Goal: Task Accomplishment & Management: Manage account settings

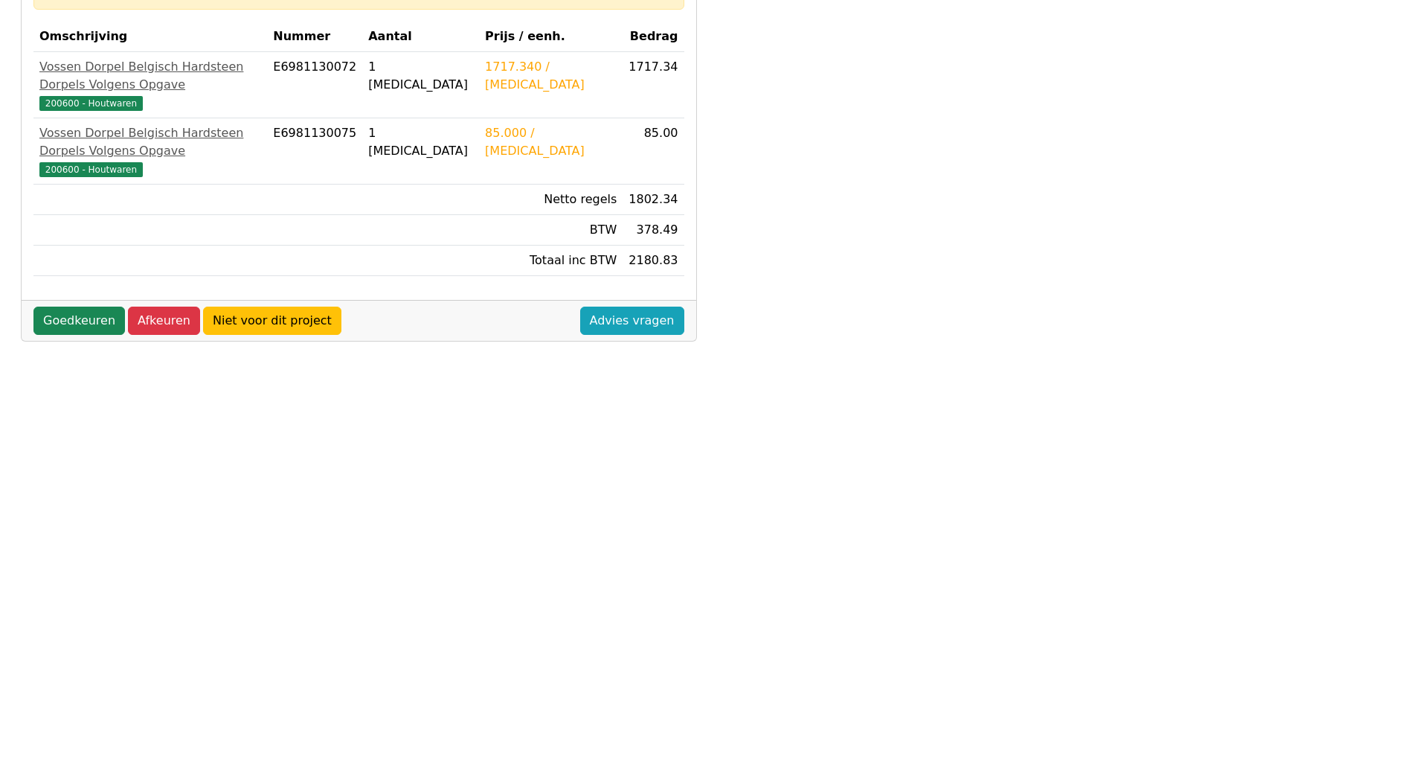
scroll to position [327, 0]
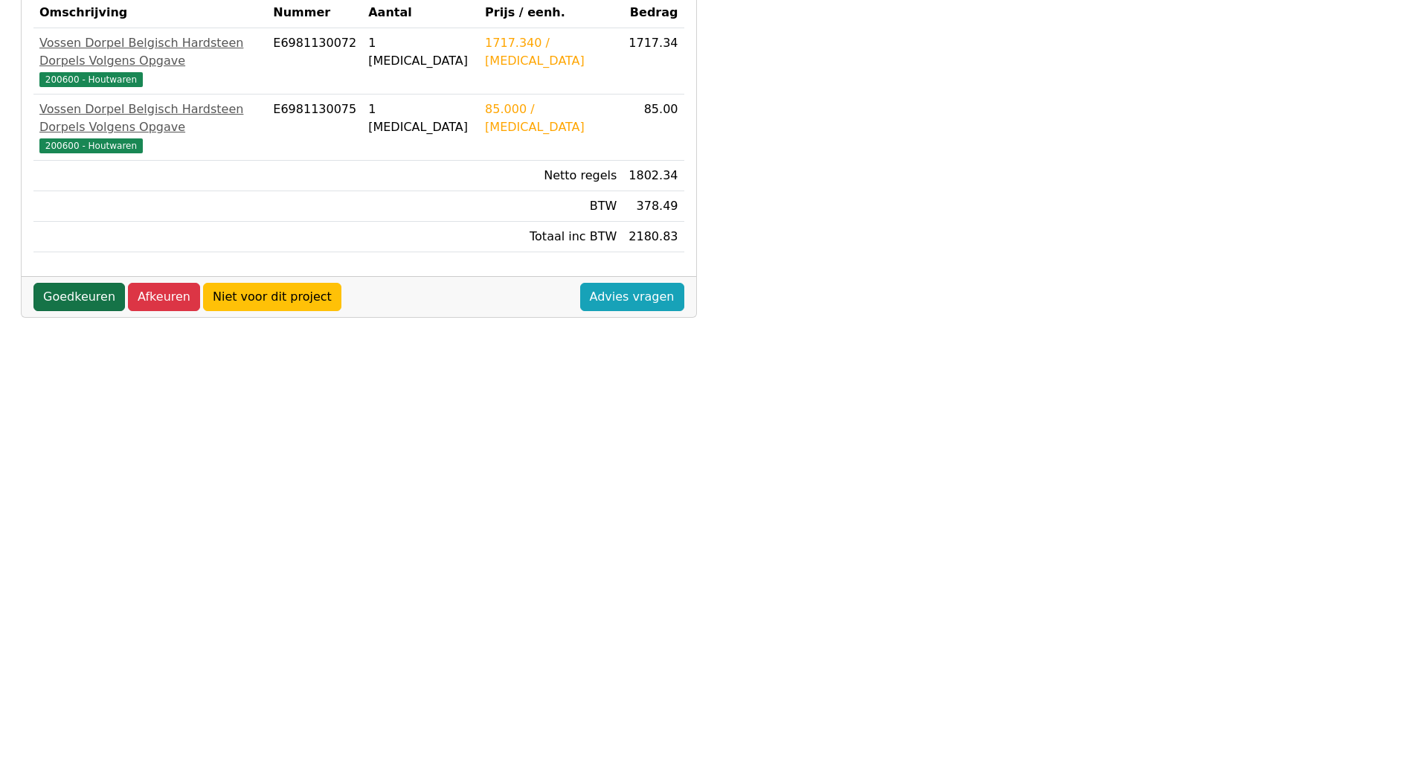
click at [71, 283] on link "Goedkeuren" at bounding box center [78, 297] width 91 height 28
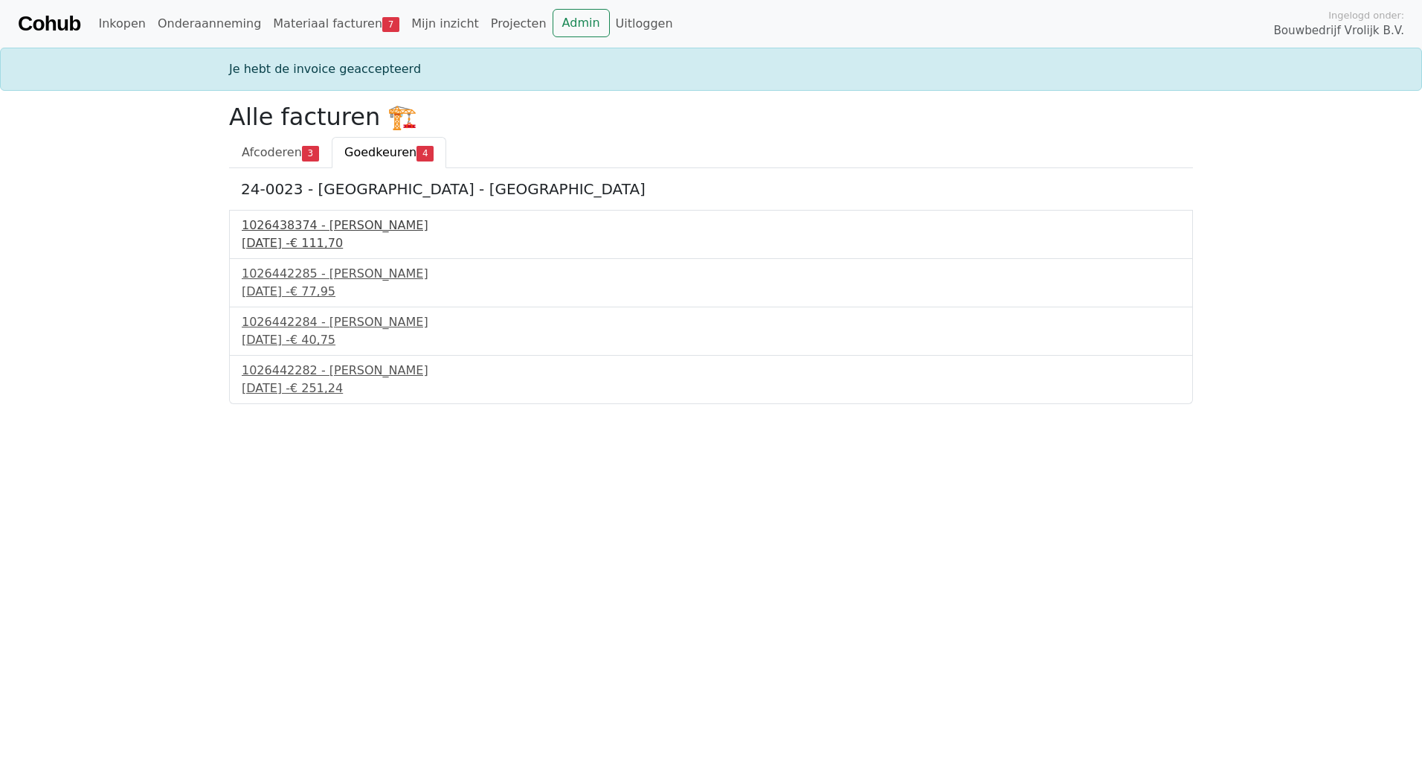
click at [344, 225] on div "1026438374 - Boels Verhuur" at bounding box center [711, 225] width 939 height 18
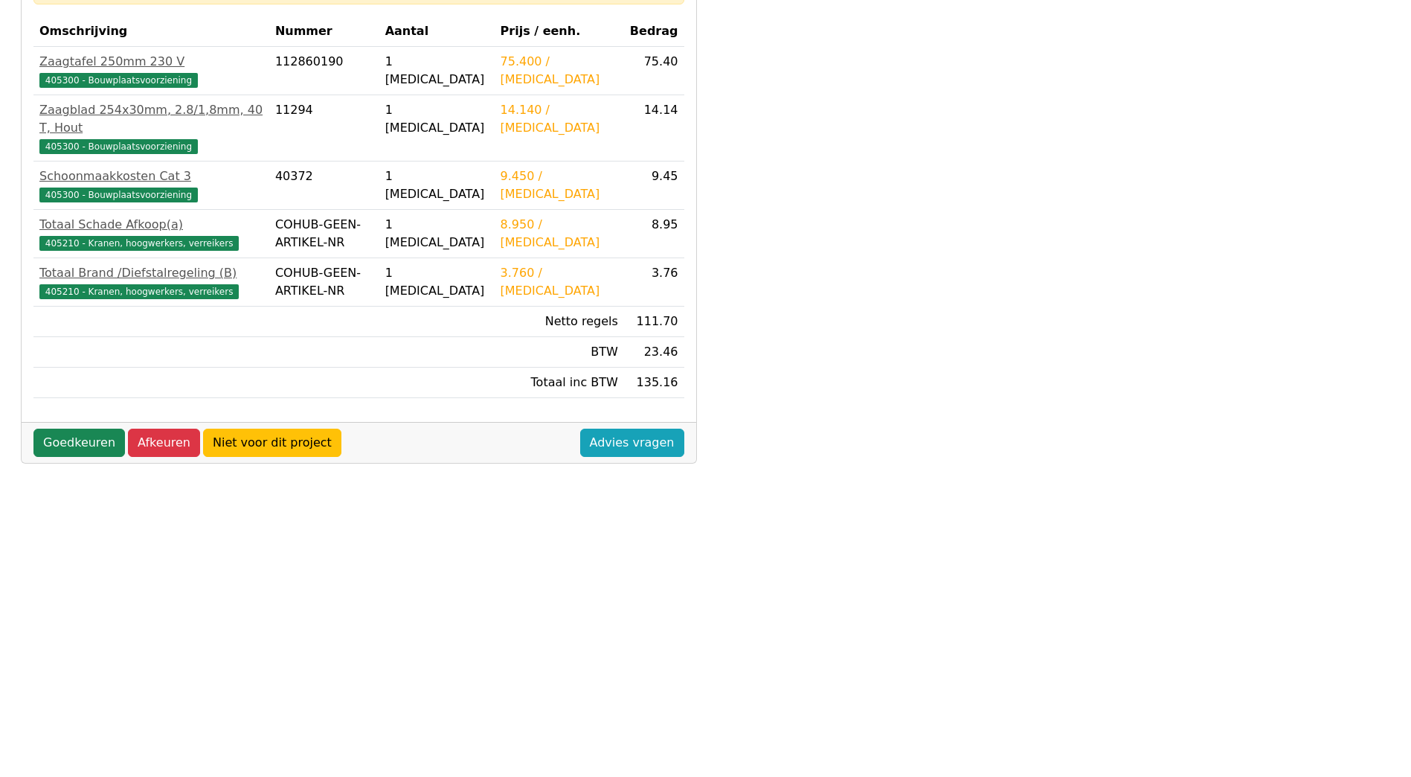
scroll to position [327, 0]
click at [80, 428] on link "Goedkeuren" at bounding box center [78, 442] width 91 height 28
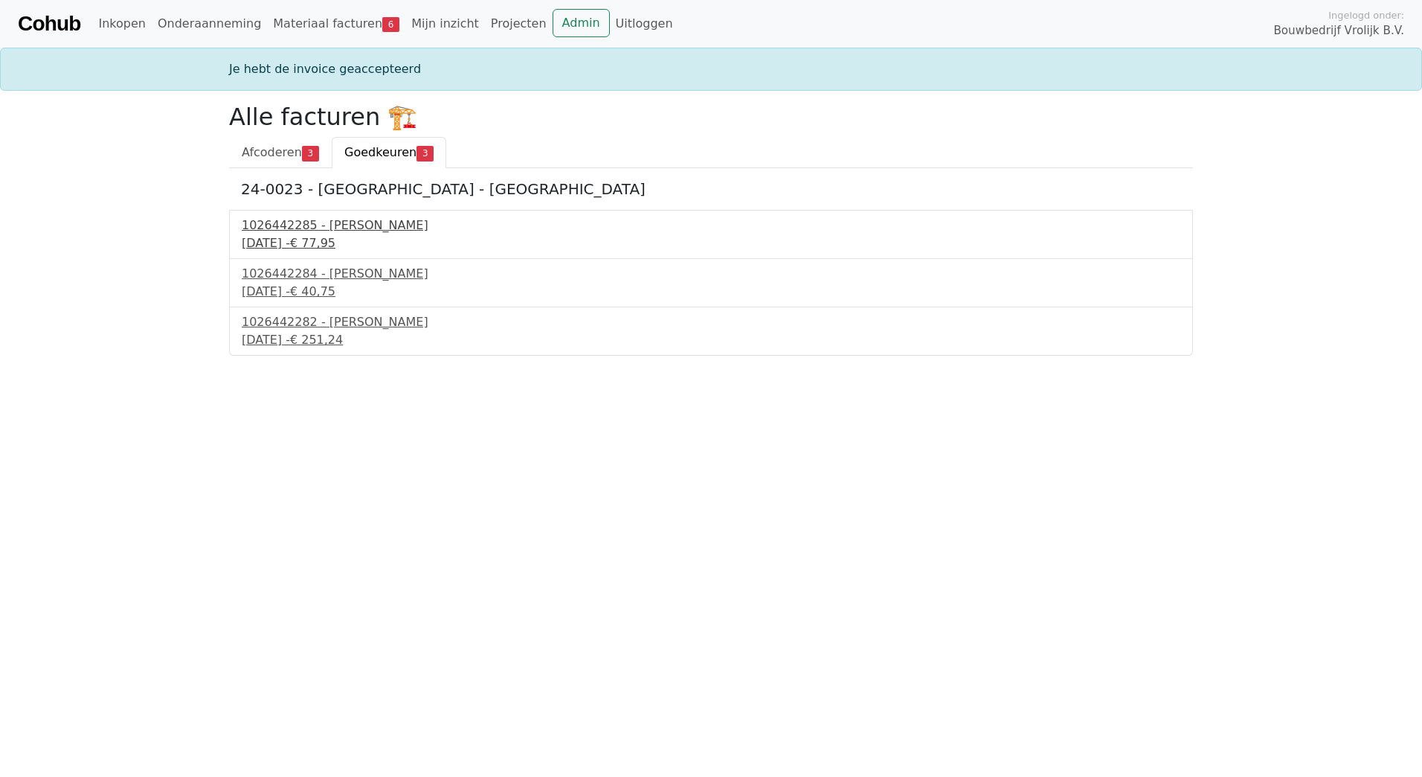
click at [313, 222] on div "1026442285 - [PERSON_NAME]" at bounding box center [711, 225] width 939 height 18
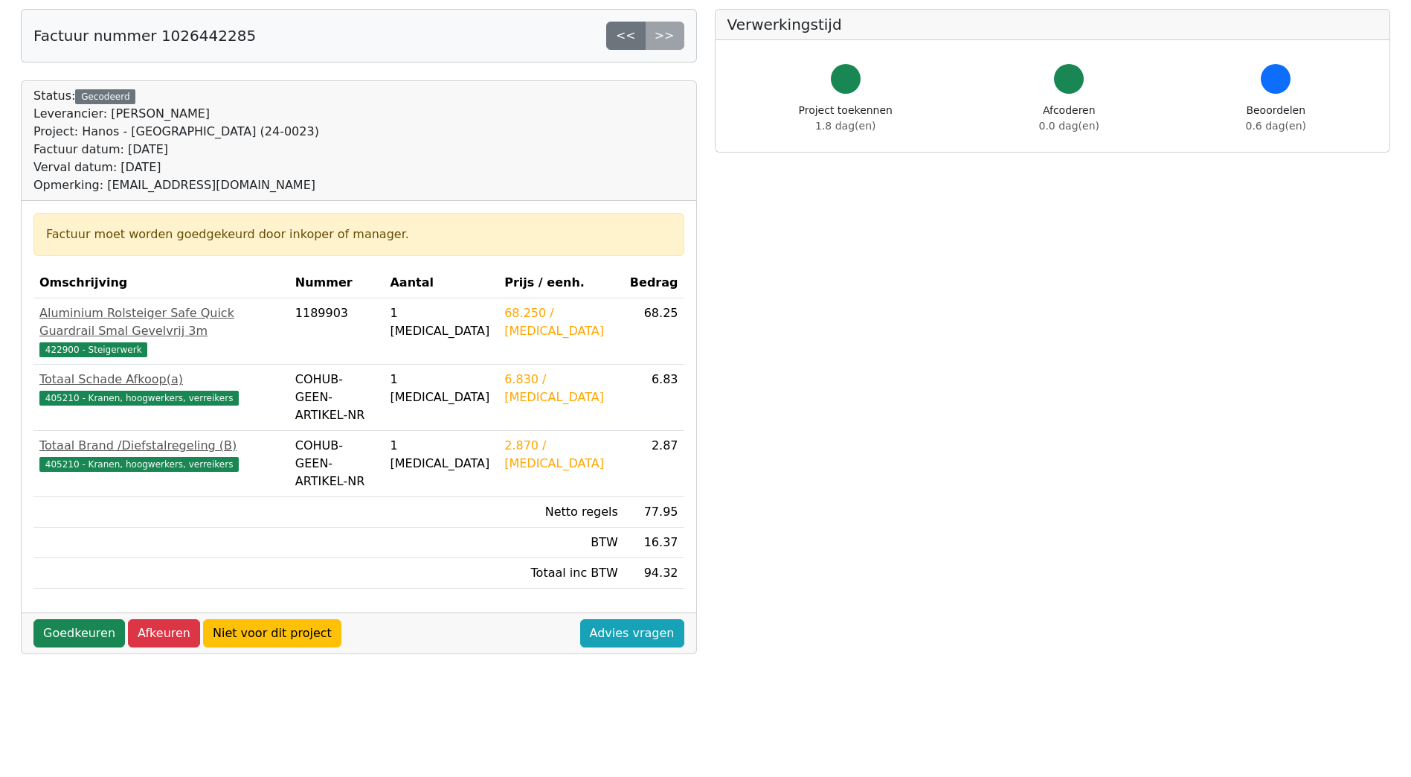
scroll to position [327, 0]
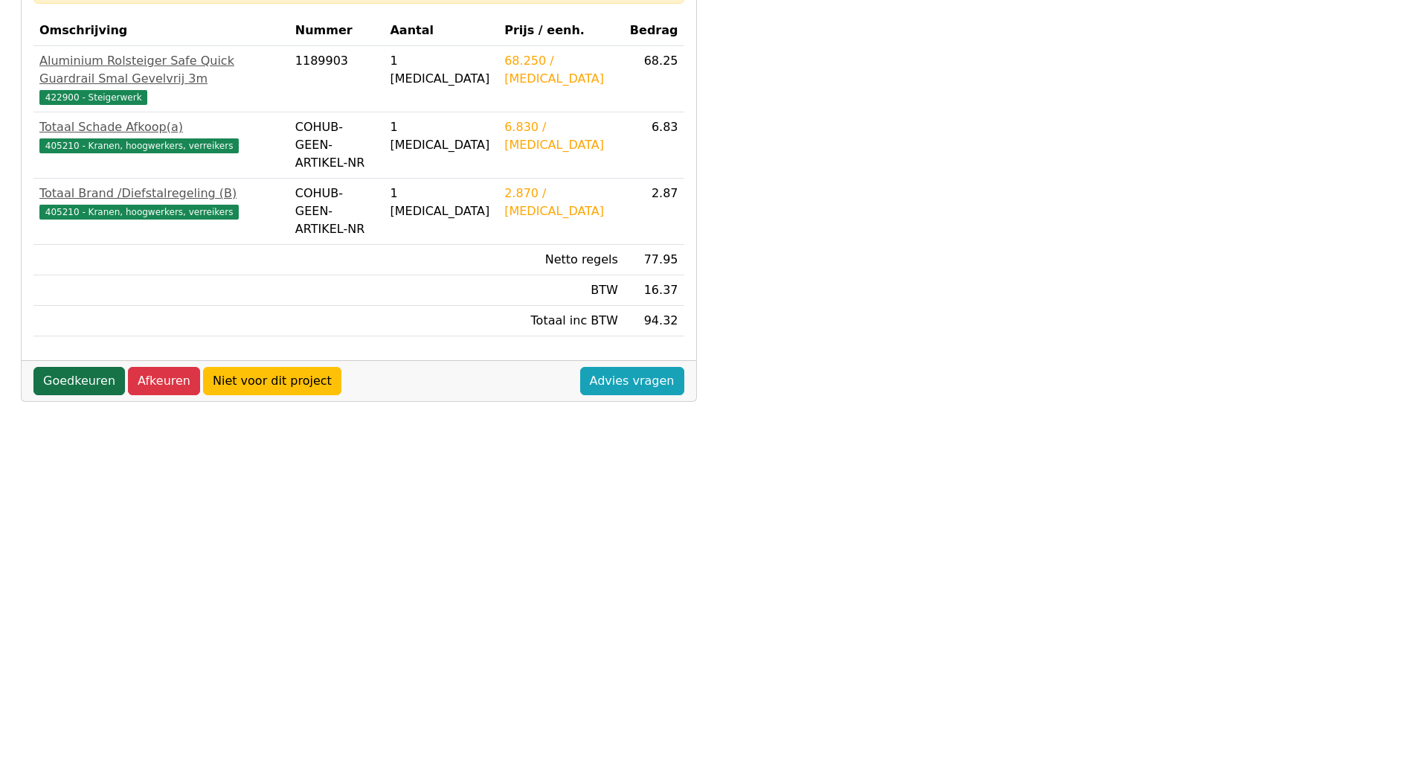
click at [66, 367] on link "Goedkeuren" at bounding box center [78, 381] width 91 height 28
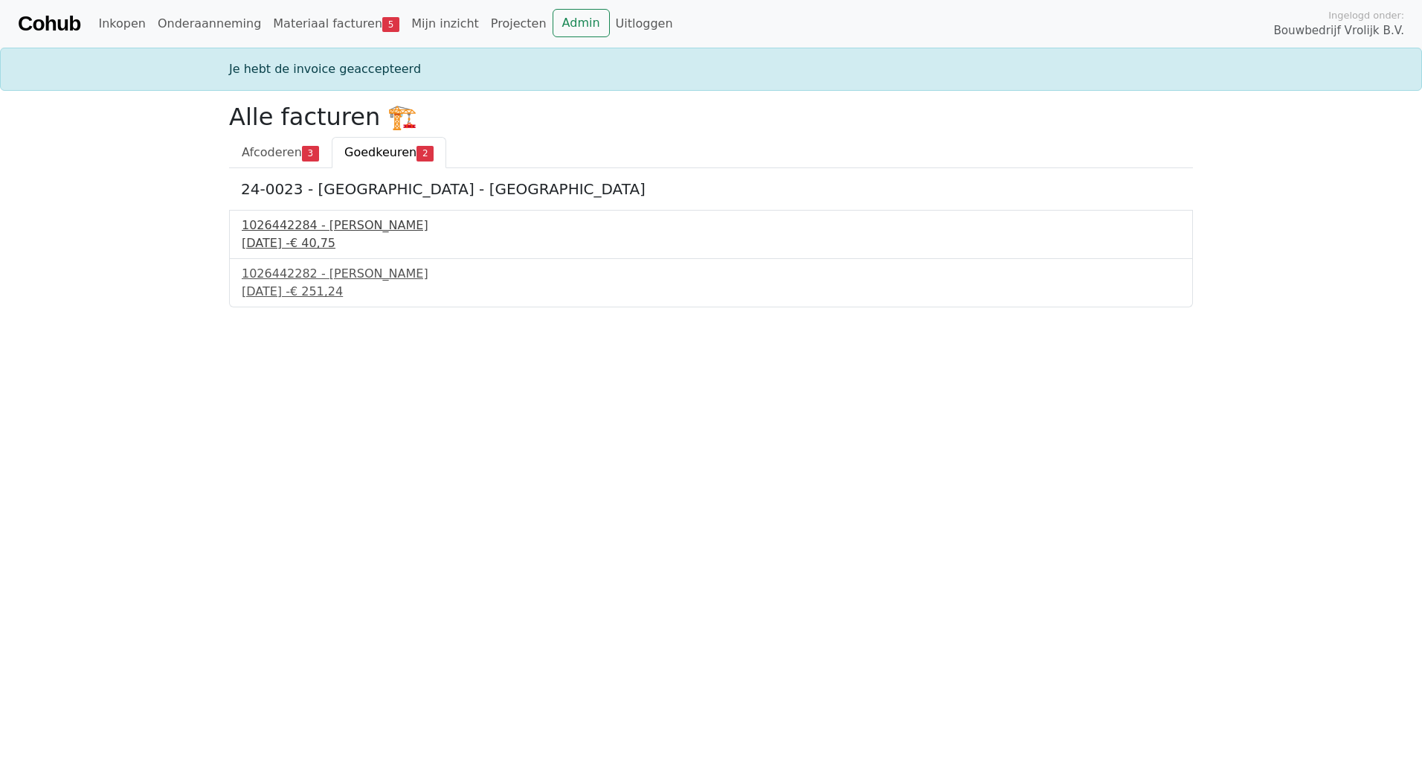
click at [367, 218] on div "1026442284 - [PERSON_NAME]" at bounding box center [711, 225] width 939 height 18
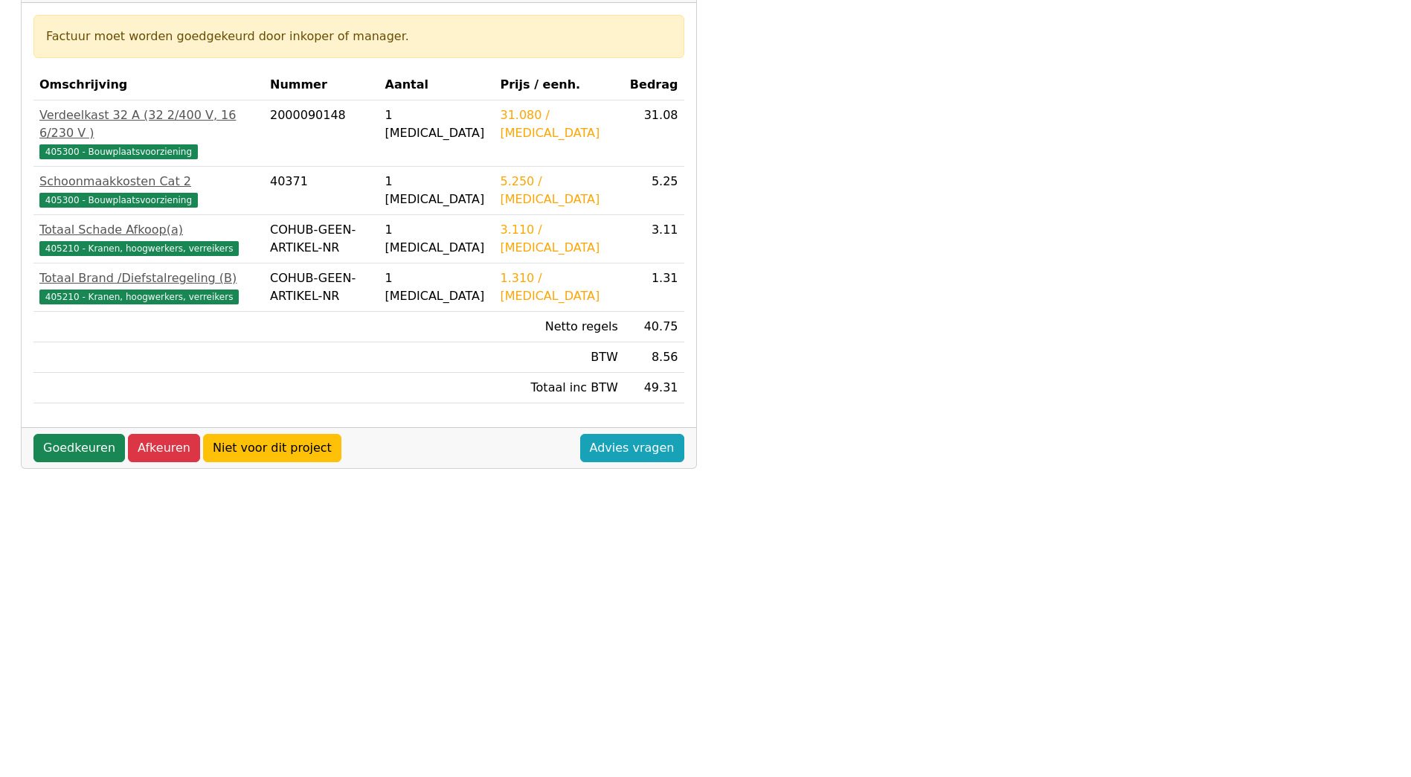
scroll to position [327, 0]
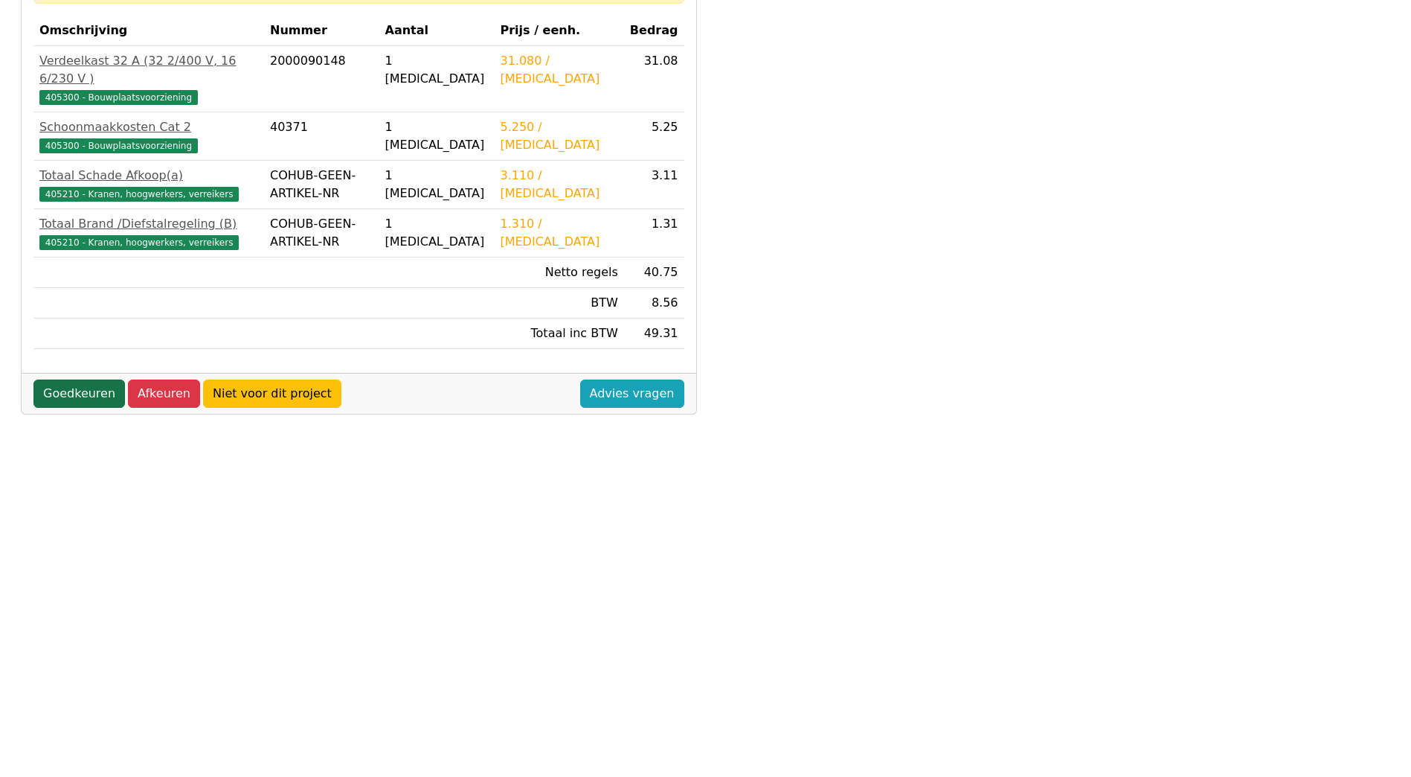
click at [96, 379] on link "Goedkeuren" at bounding box center [78, 393] width 91 height 28
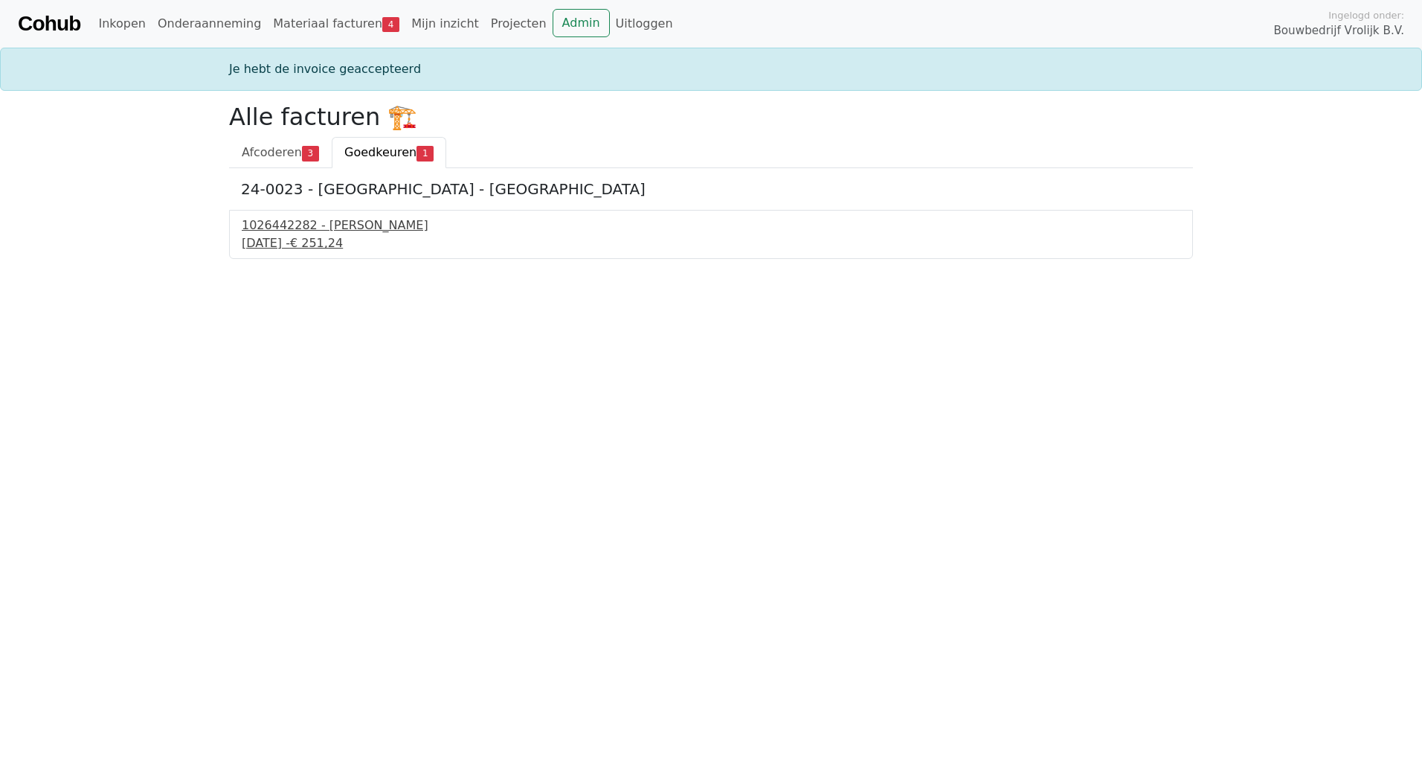
click at [266, 218] on div "1026442282 - [PERSON_NAME]" at bounding box center [711, 225] width 939 height 18
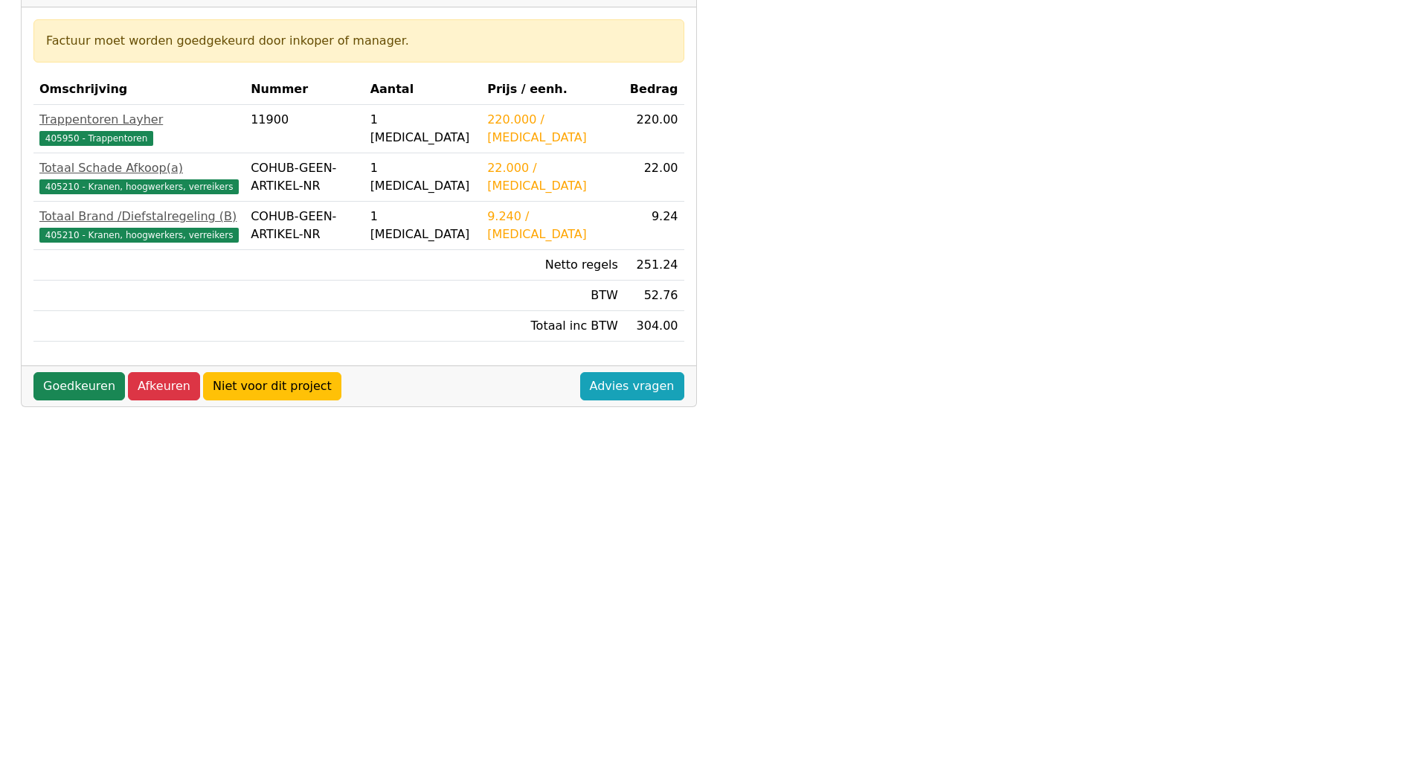
scroll to position [252, 0]
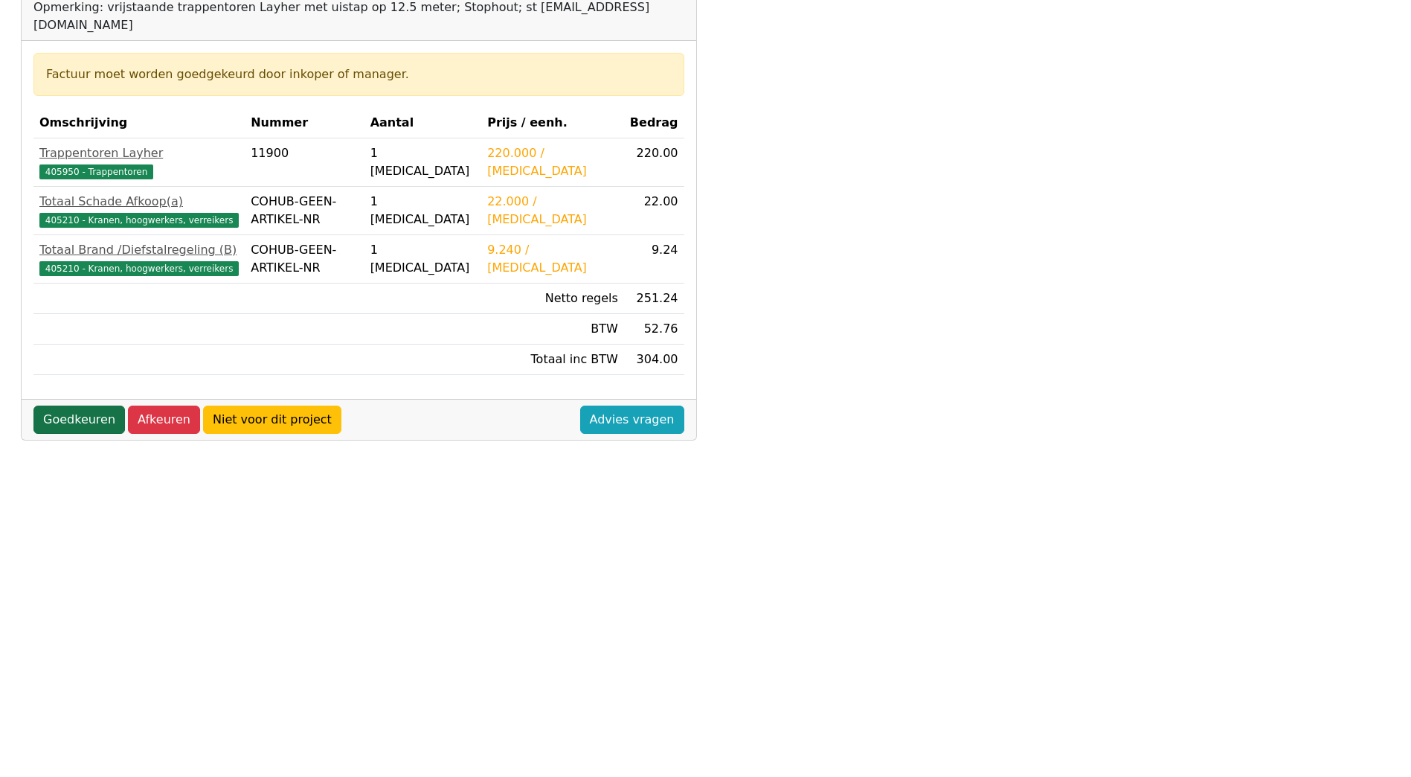
click at [68, 405] on link "Goedkeuren" at bounding box center [78, 419] width 91 height 28
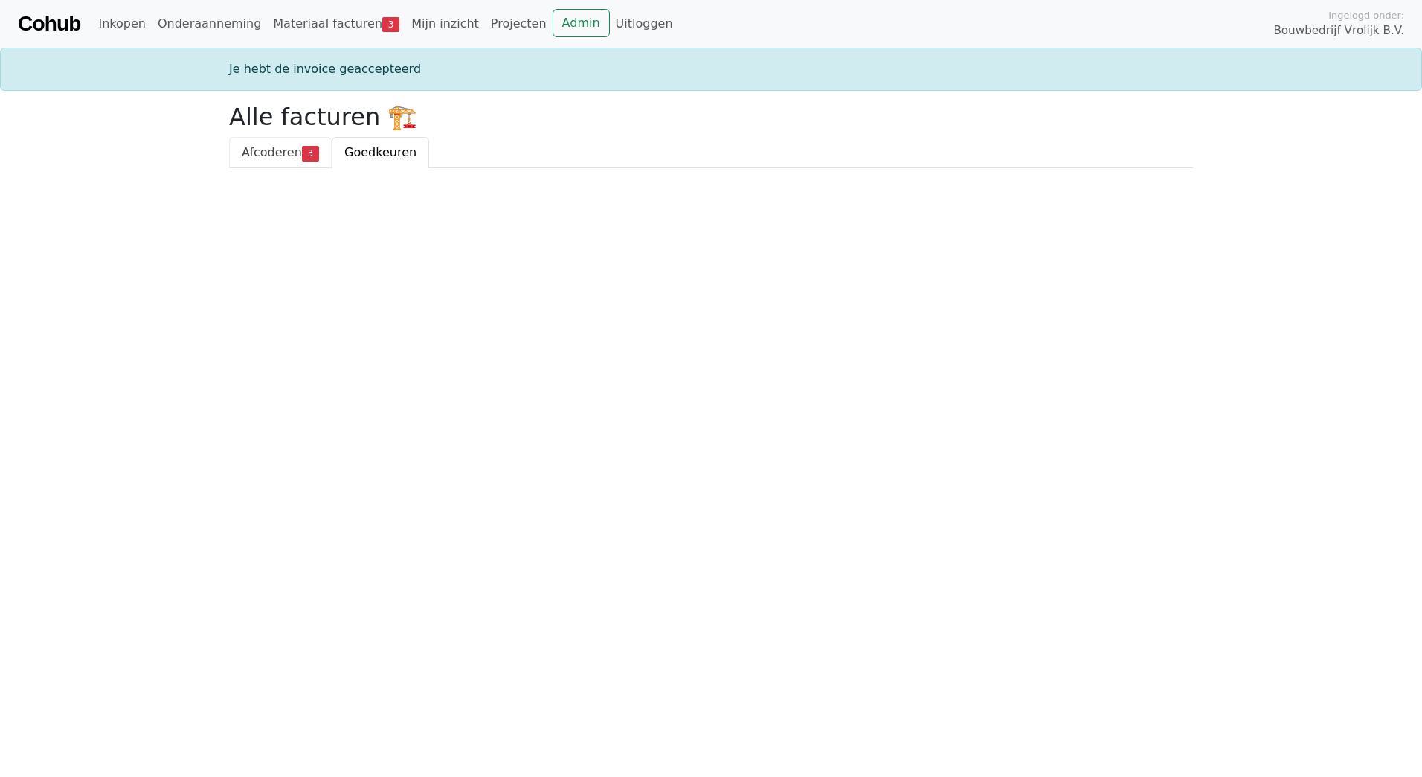
click at [276, 145] on span "Afcoderen" at bounding box center [272, 152] width 60 height 14
